Goal: Find specific page/section: Find specific page/section

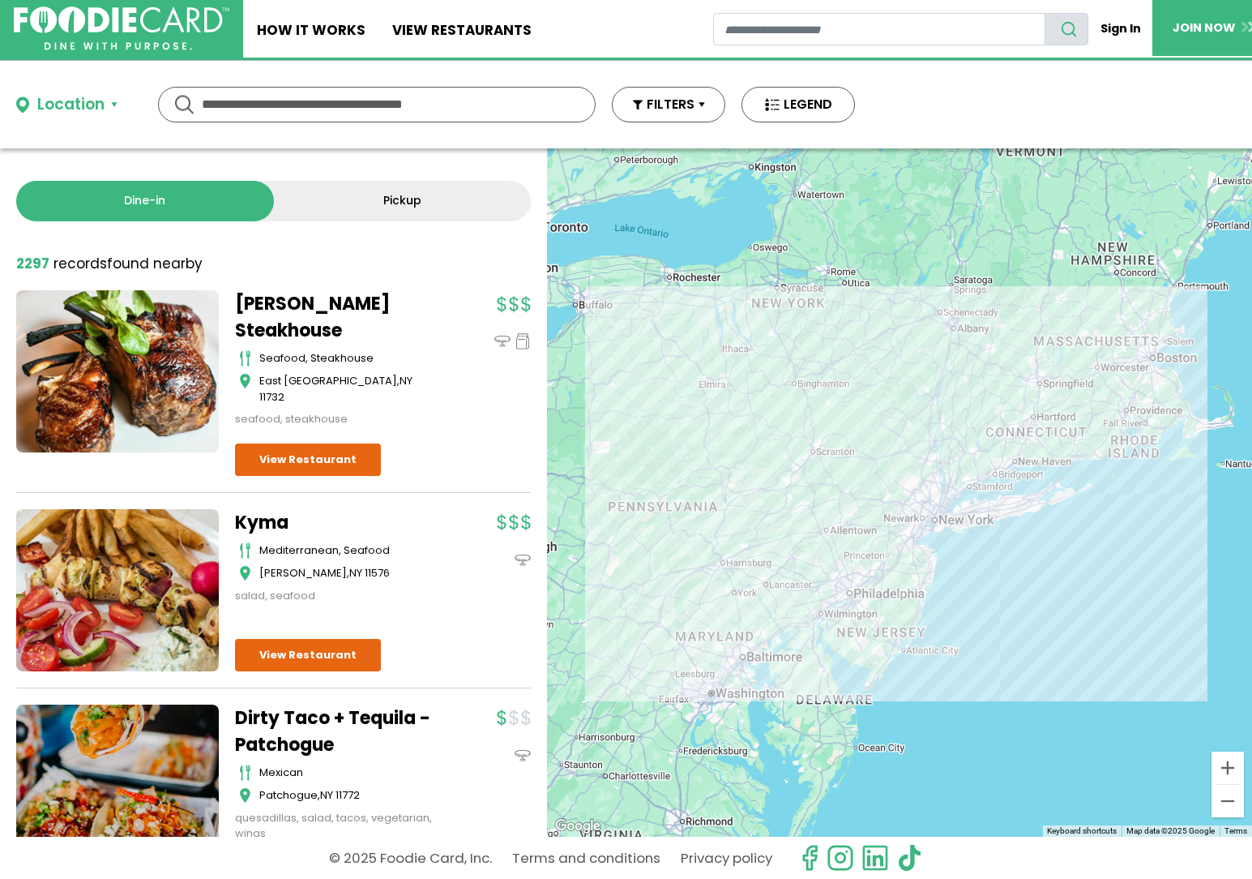
click at [241, 102] on input "text" at bounding box center [377, 105] width 350 height 34
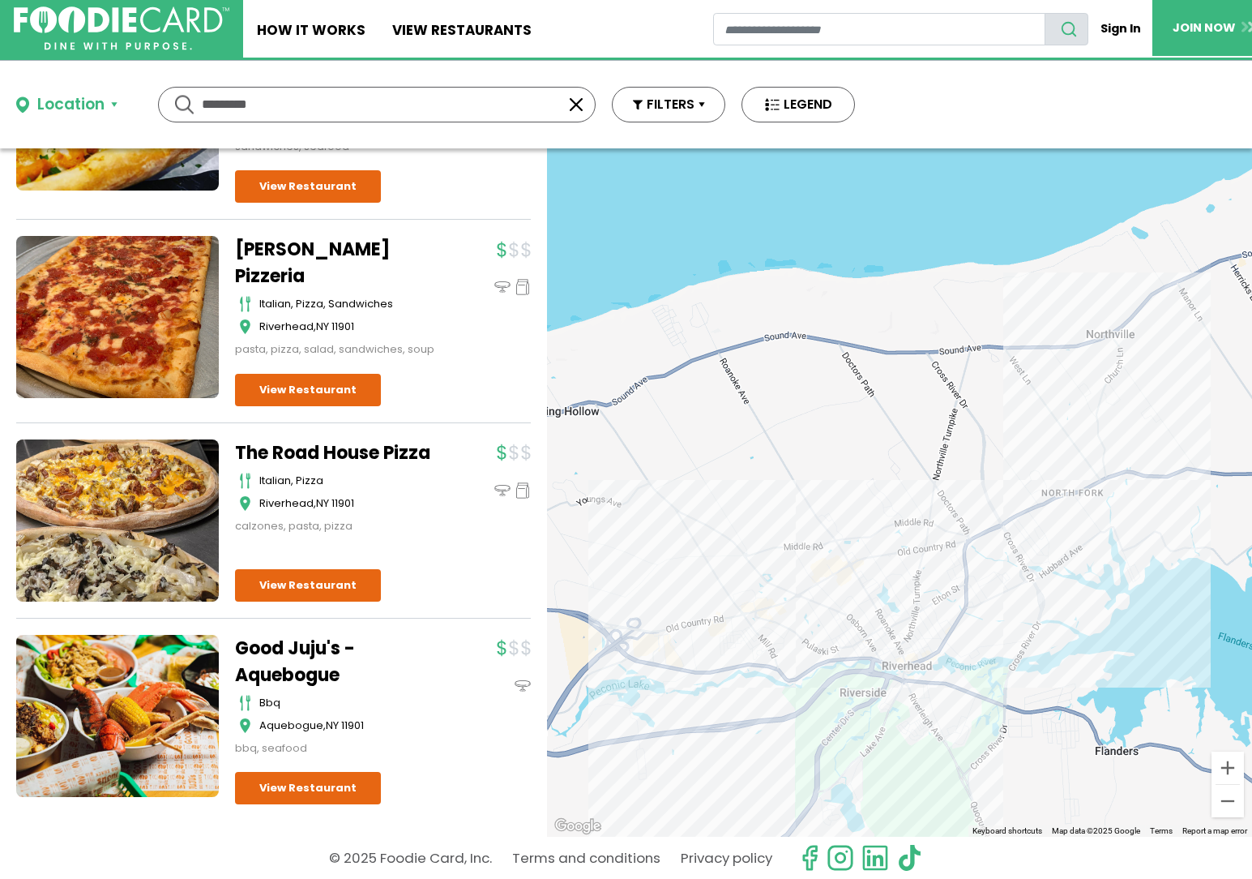
scroll to position [978, 0]
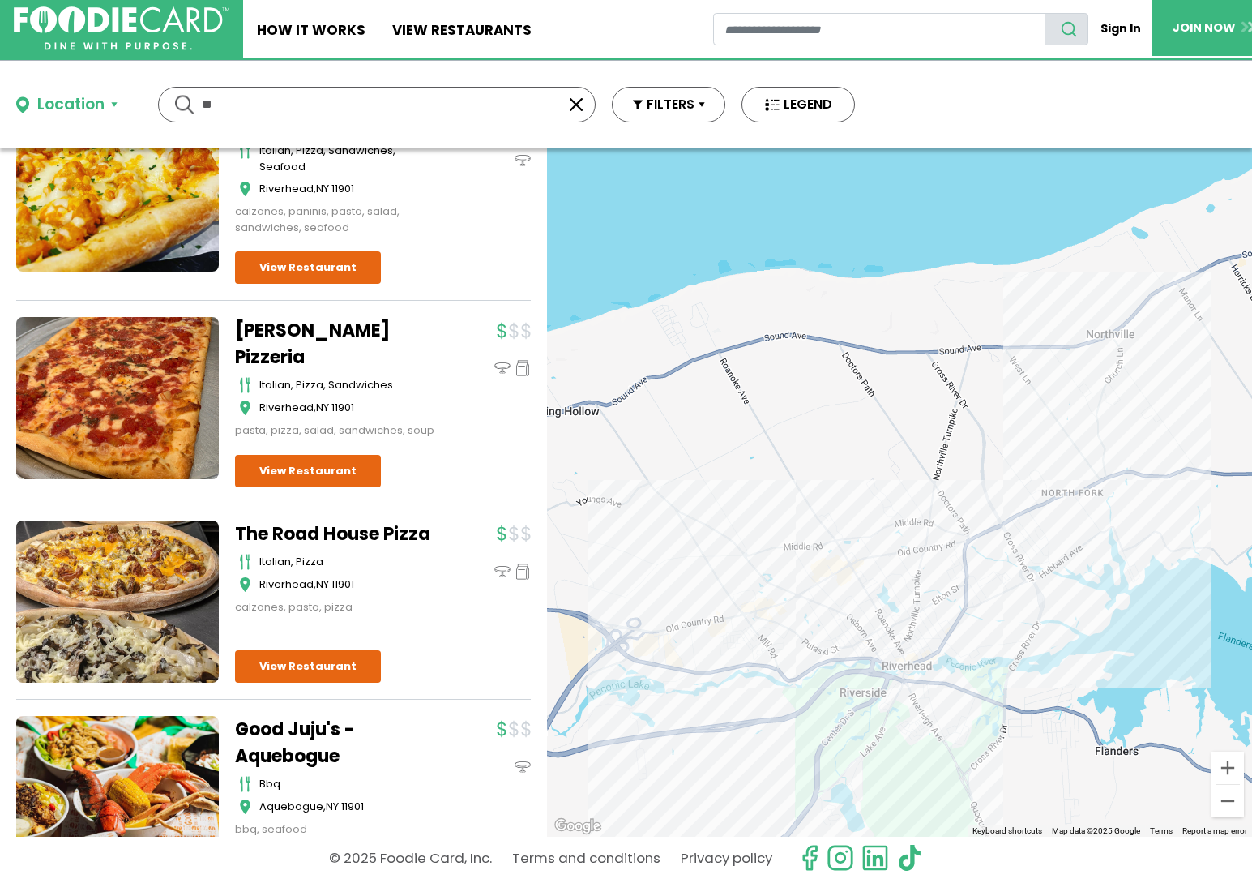
type input "*"
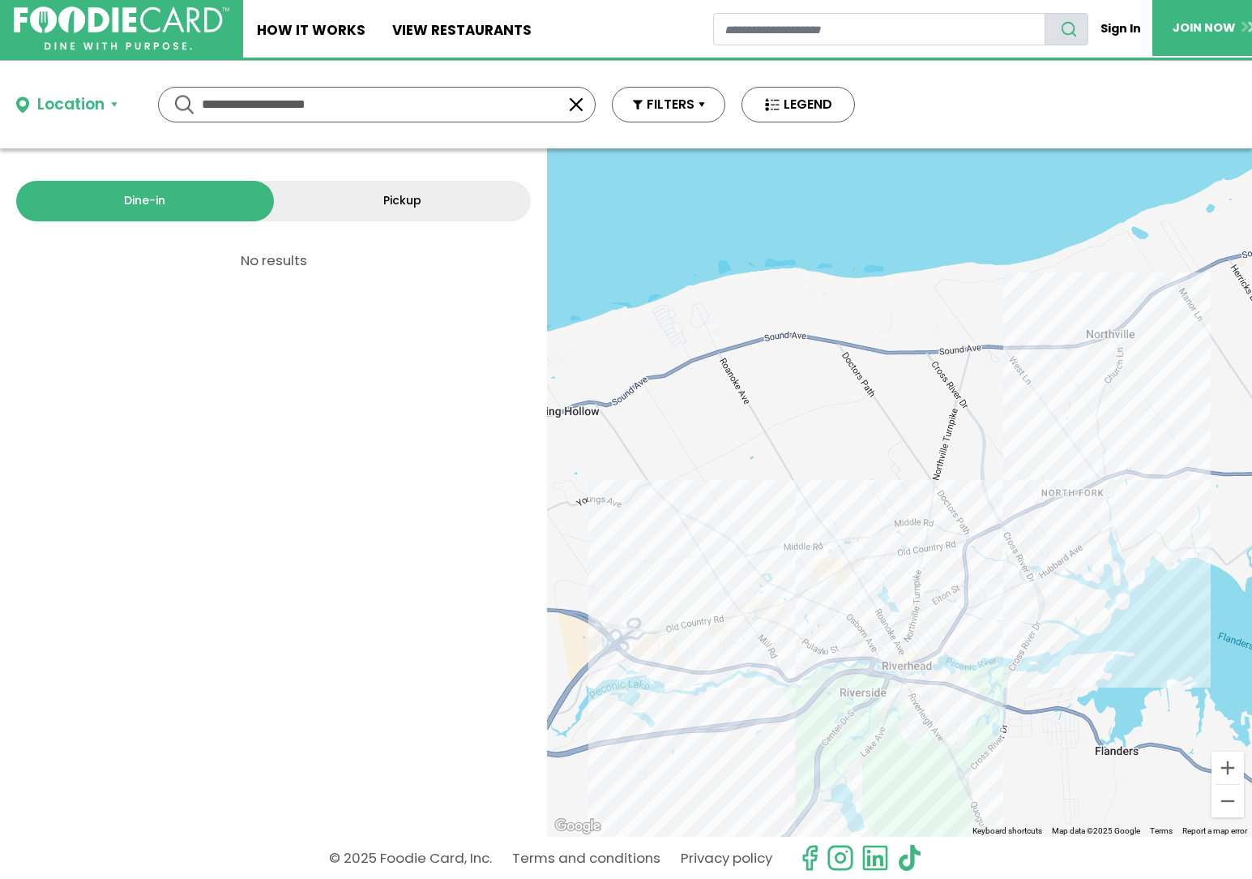
scroll to position [0, 0]
click at [265, 105] on input "**********" at bounding box center [377, 105] width 350 height 34
type input "**********"
click at [443, 22] on link "View restaurants" at bounding box center [462, 29] width 167 height 58
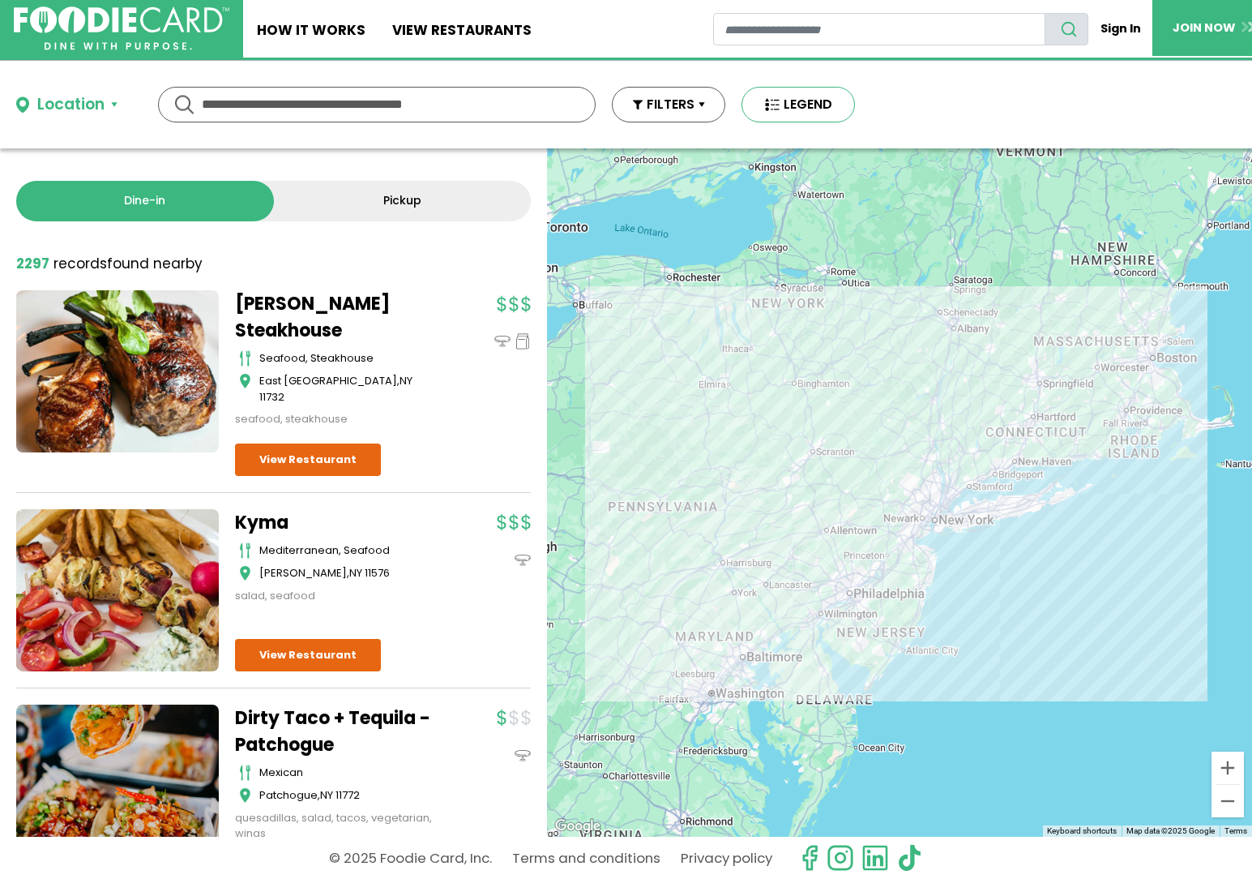
click at [799, 109] on button "LEGEND" at bounding box center [798, 105] width 113 height 36
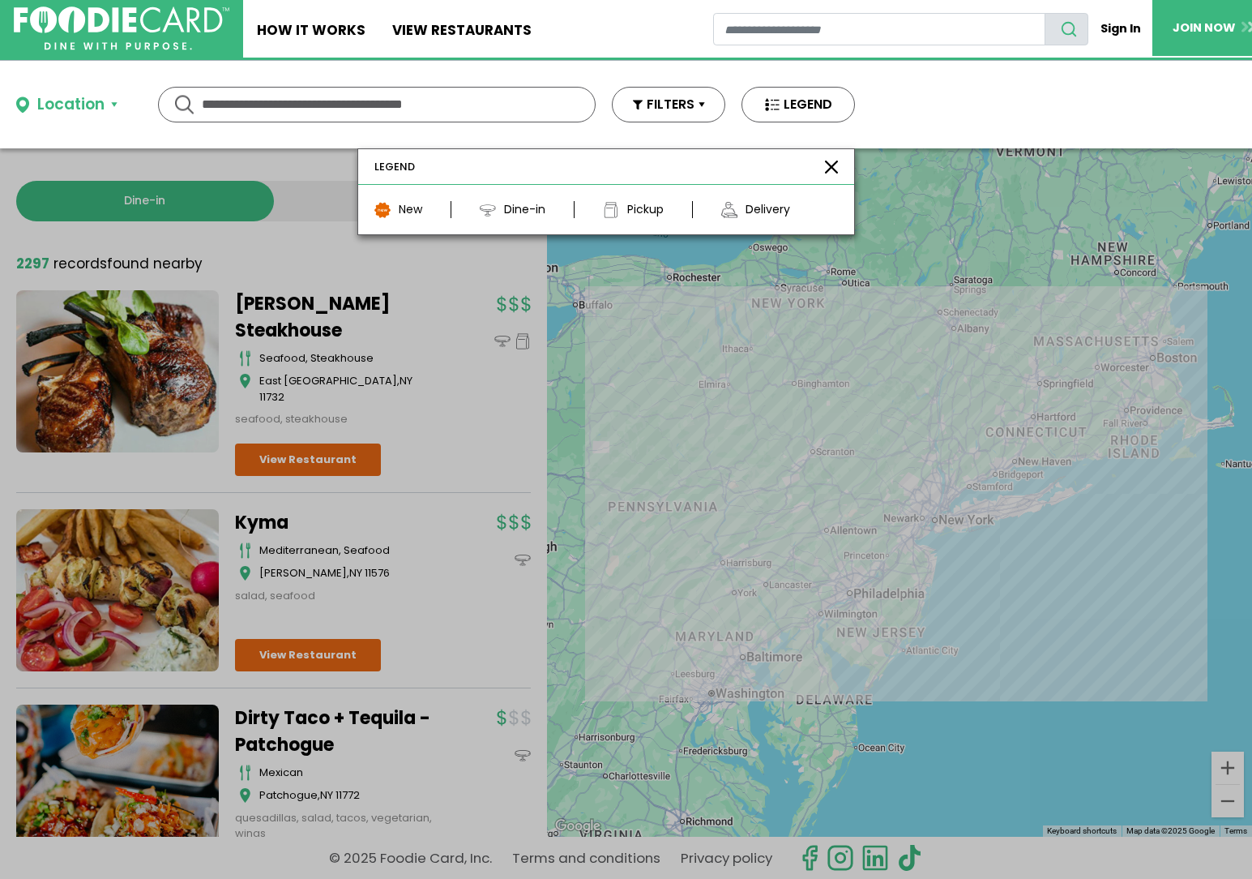
click at [512, 216] on div "Dine-in" at bounding box center [524, 209] width 41 height 17
click at [675, 113] on button "FILTERS" at bounding box center [668, 105] width 113 height 36
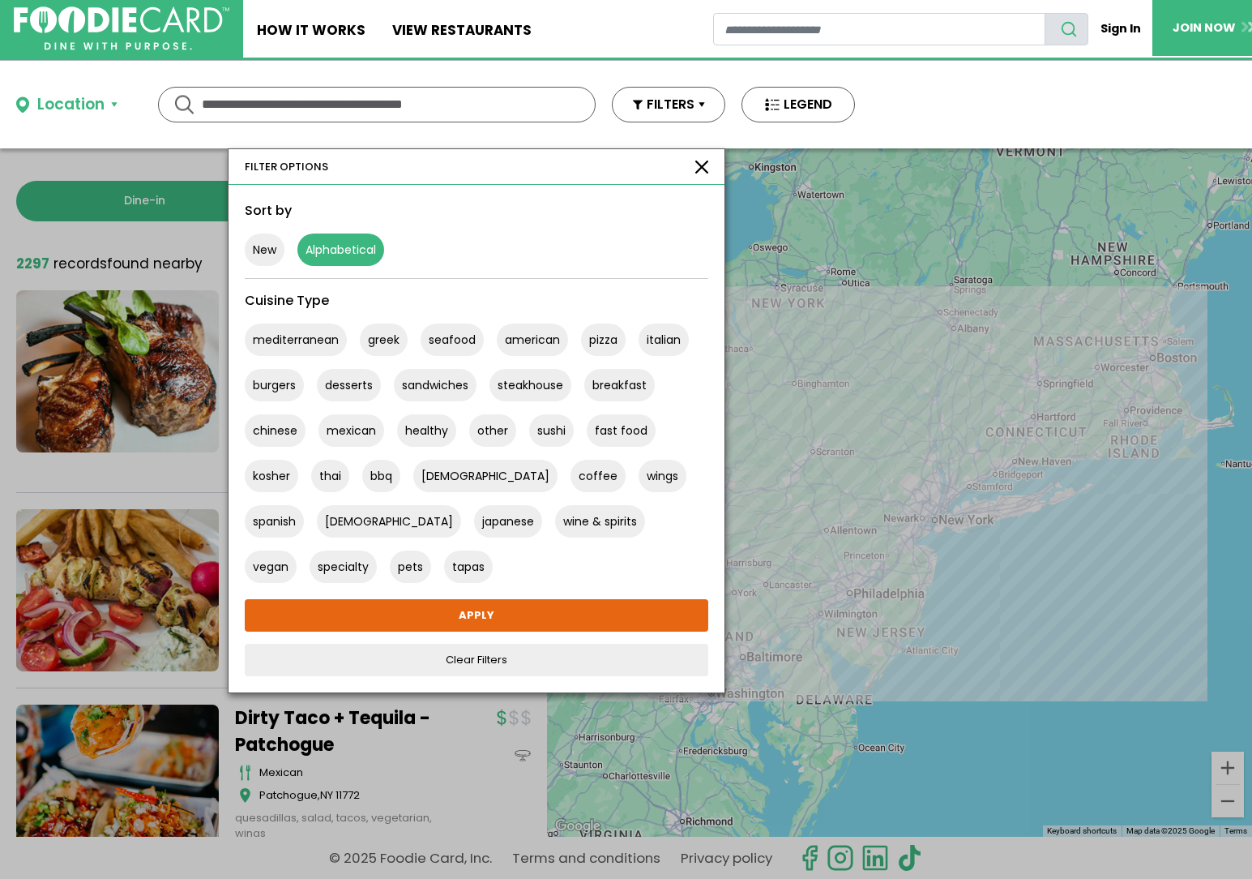
click at [335, 250] on button "Alphabetical" at bounding box center [341, 249] width 87 height 32
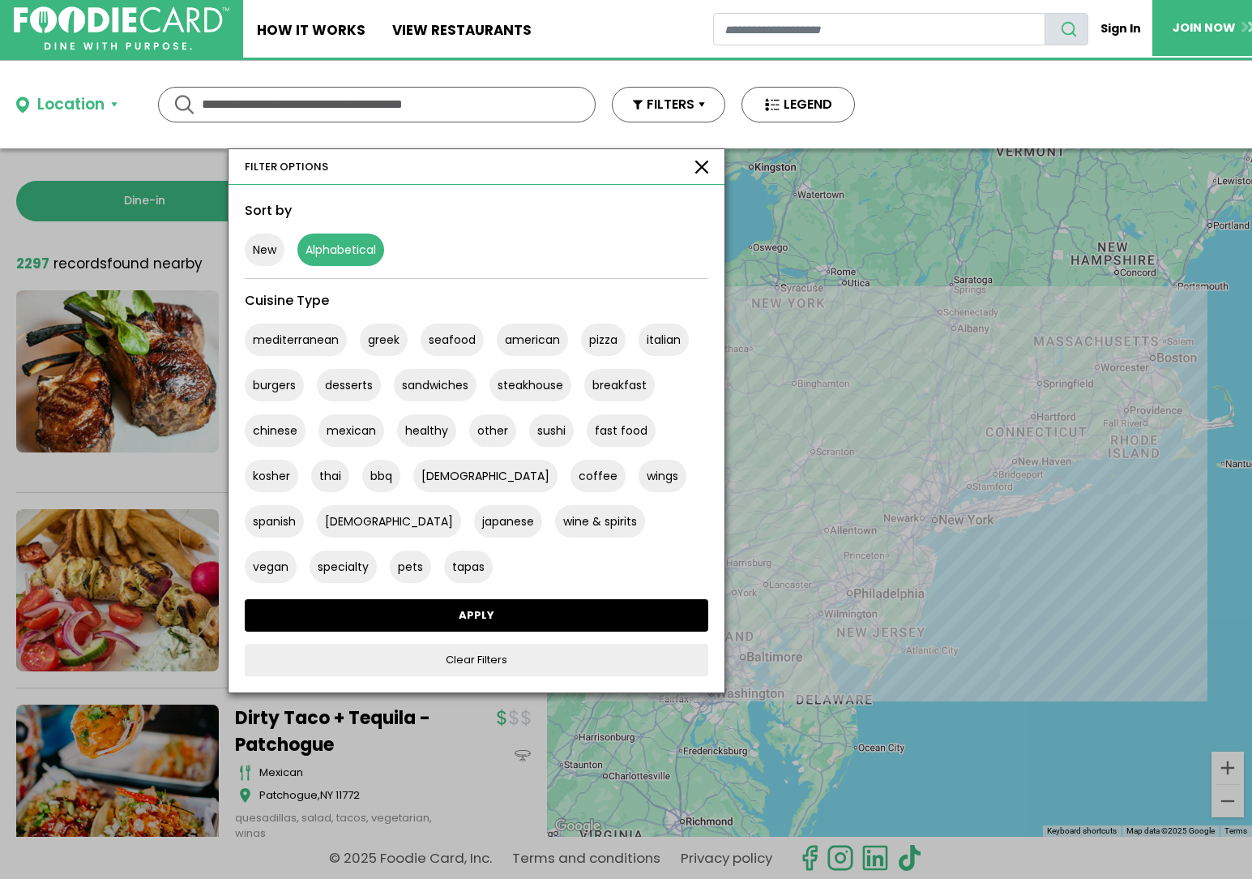
click at [491, 614] on link "APPLY" at bounding box center [477, 615] width 464 height 32
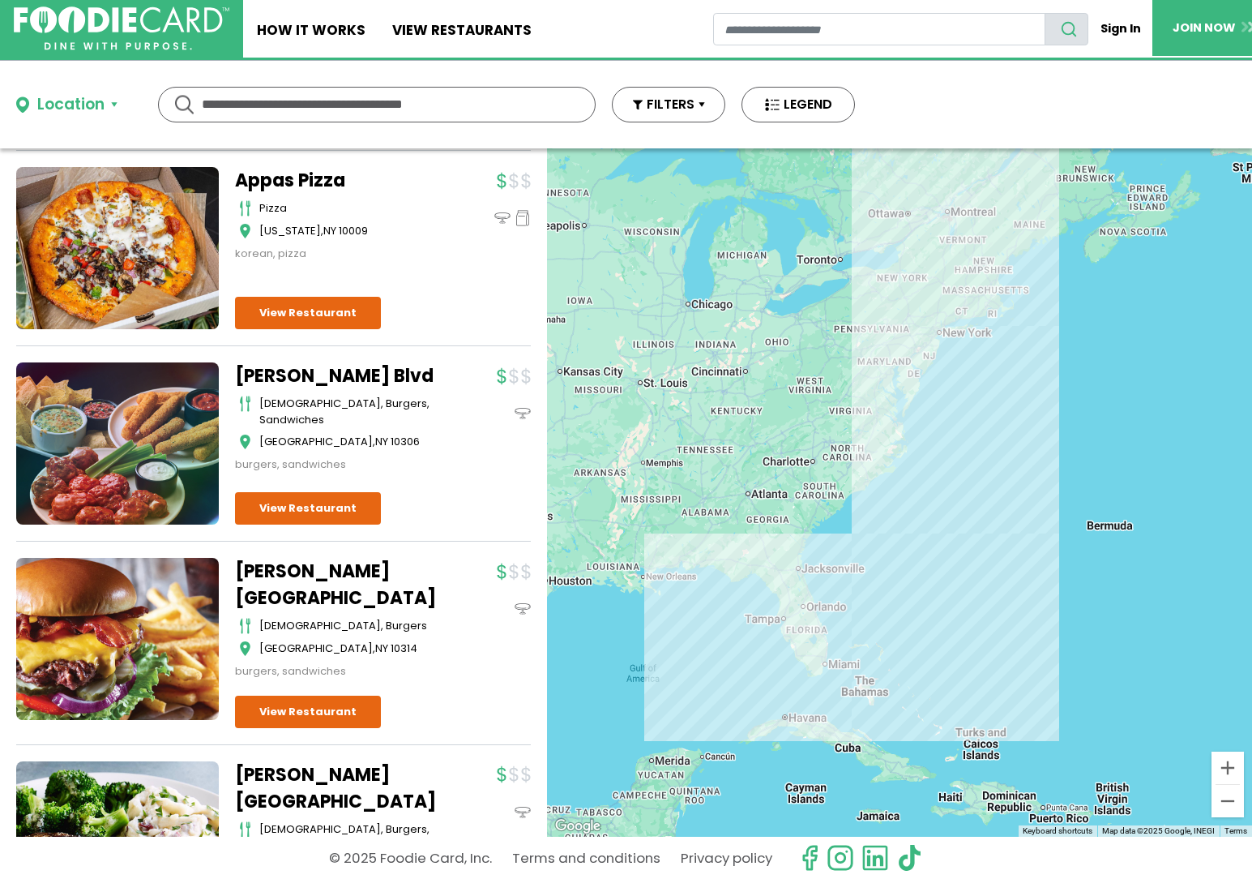
scroll to position [14762, 0]
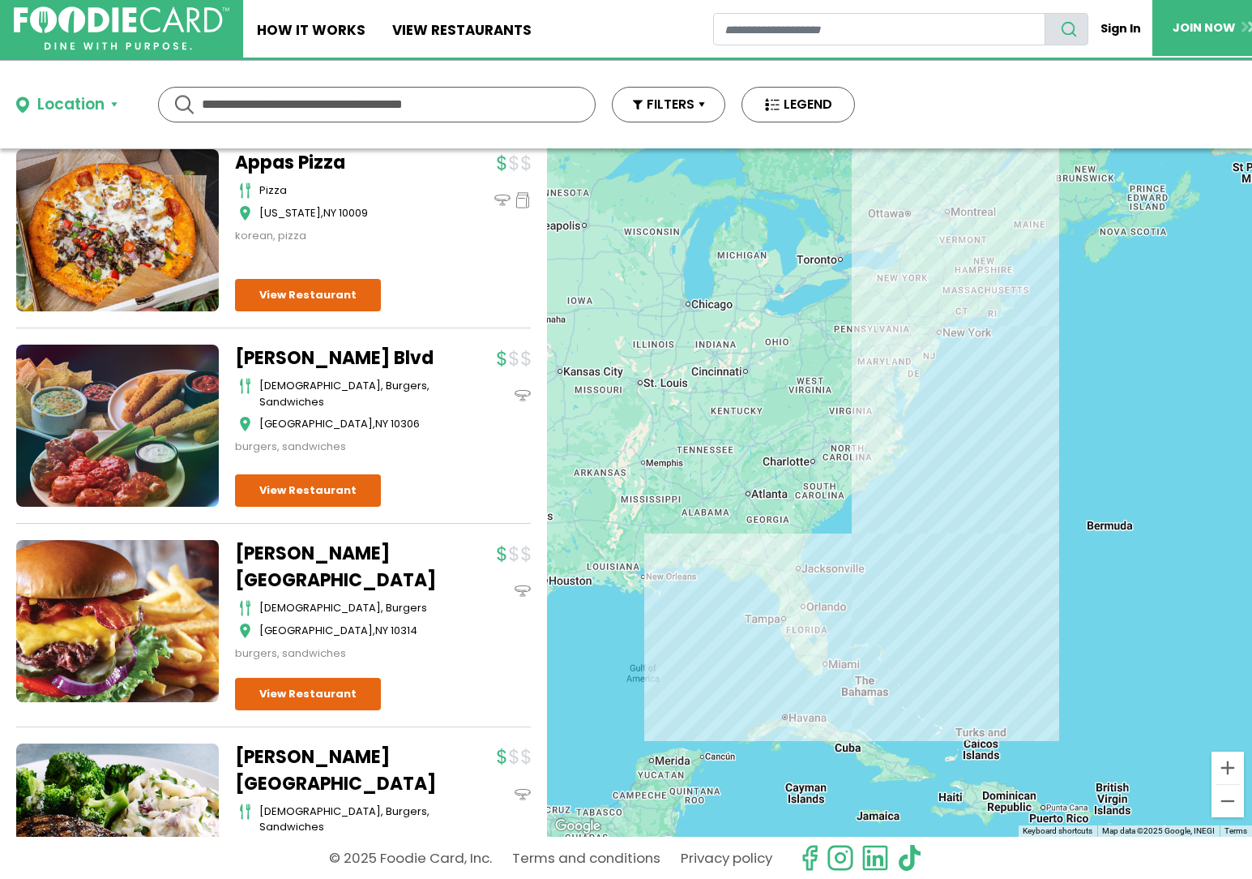
click at [246, 100] on input "text" at bounding box center [377, 105] width 350 height 34
